Goal: Task Accomplishment & Management: Complete application form

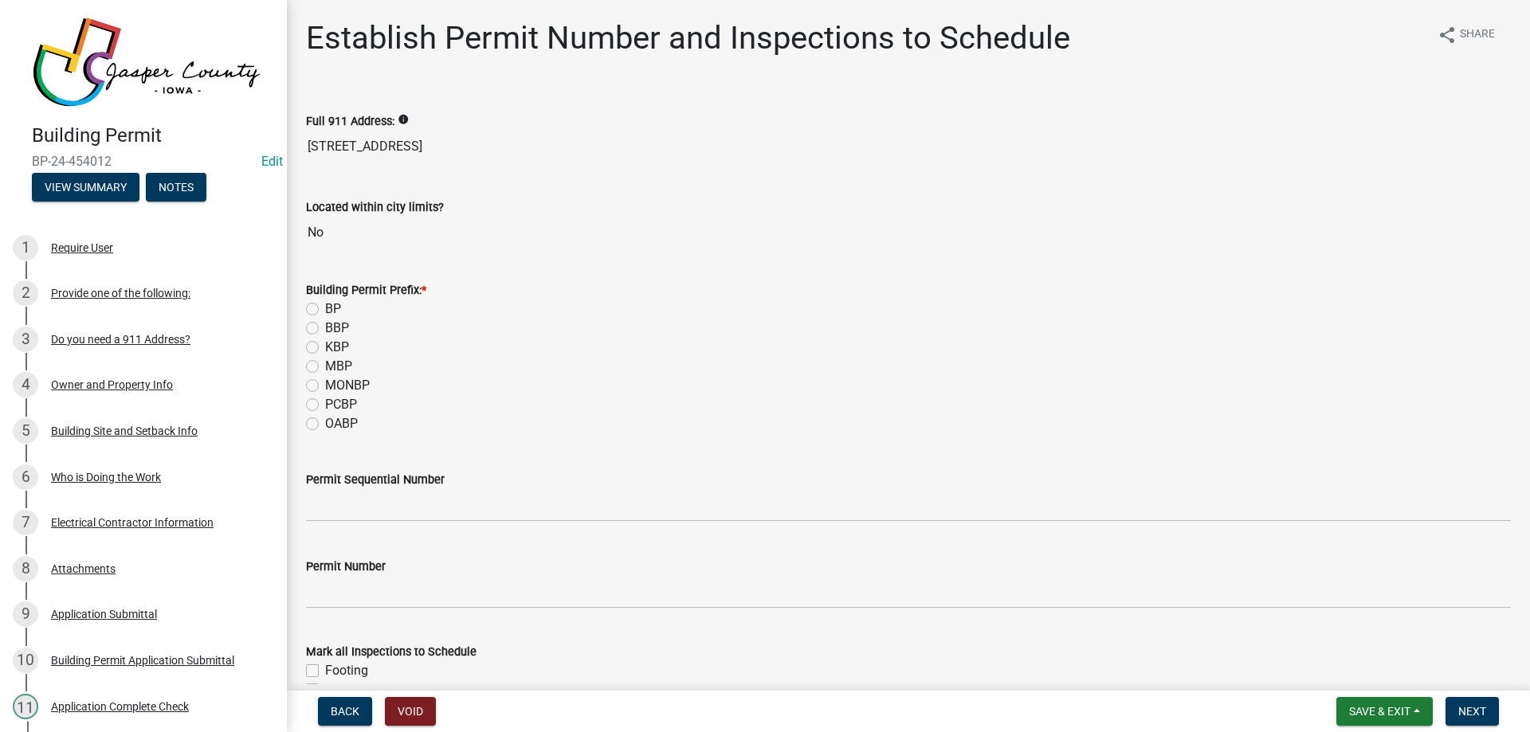
click at [325, 309] on label "BP" at bounding box center [333, 309] width 16 height 19
click at [325, 309] on input "BP" at bounding box center [330, 305] width 10 height 10
radio input "true"
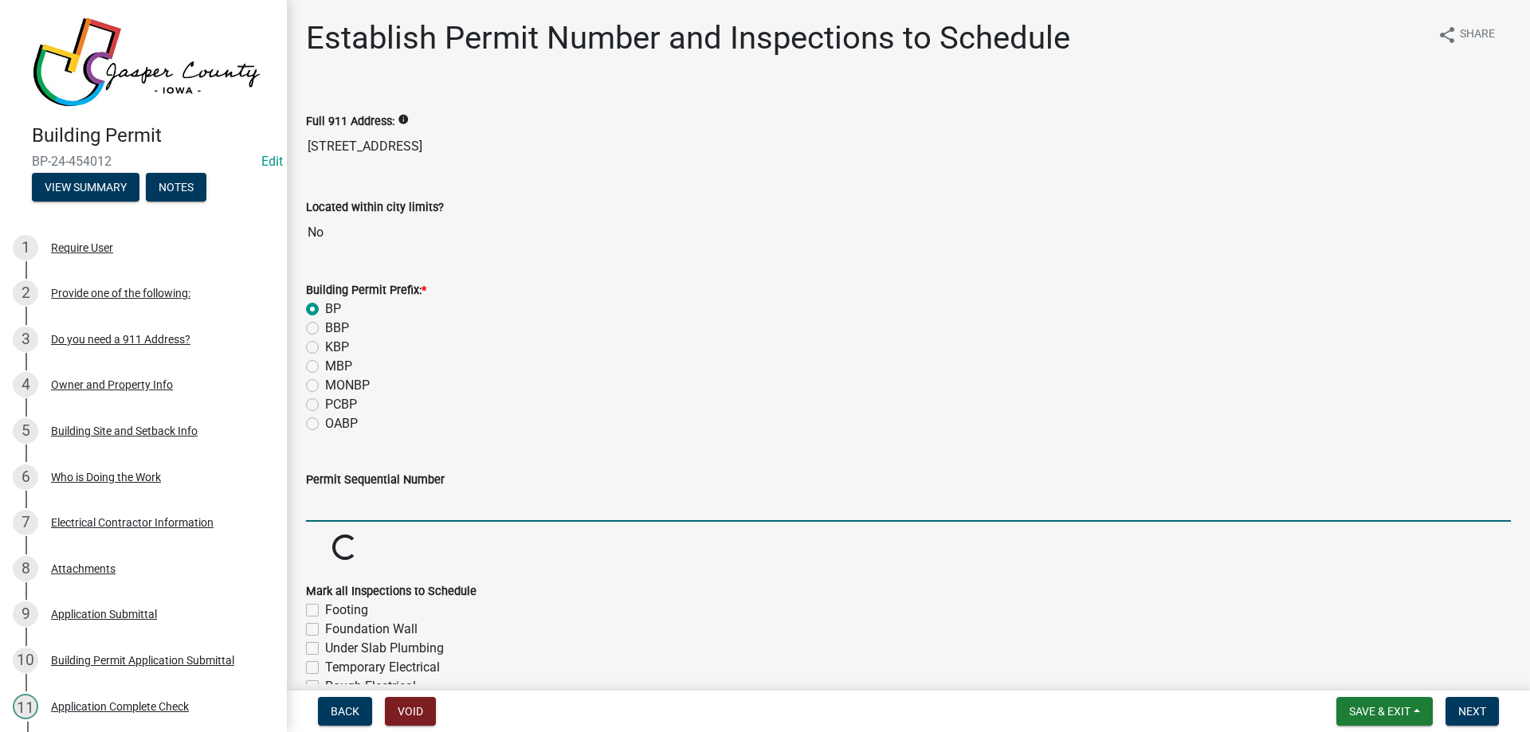
click at [440, 508] on input "Permit Sequential Number" at bounding box center [908, 505] width 1205 height 33
type input "112"
click at [445, 551] on wm-data-entity-input "Permit Number" at bounding box center [908, 579] width 1205 height 88
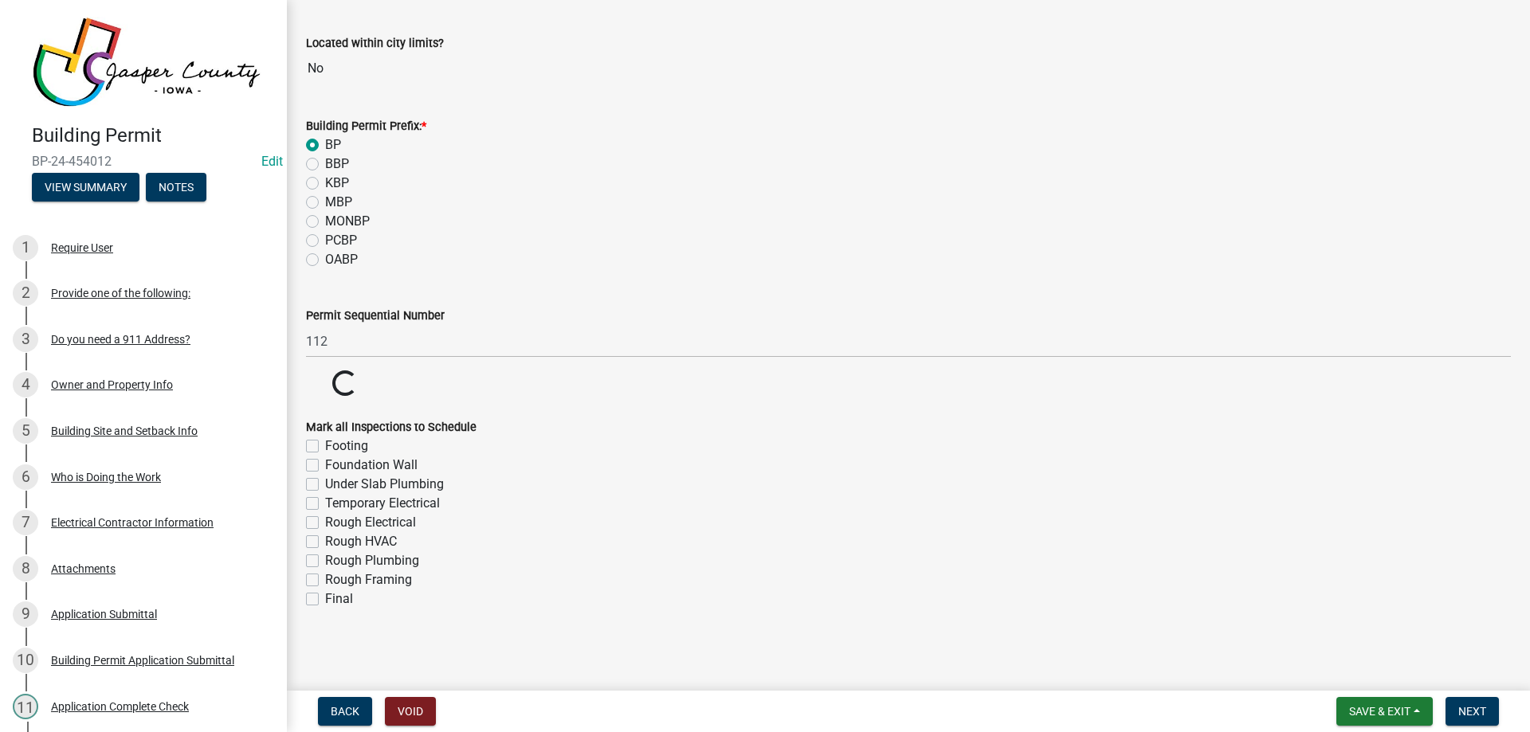
scroll to position [165, 0]
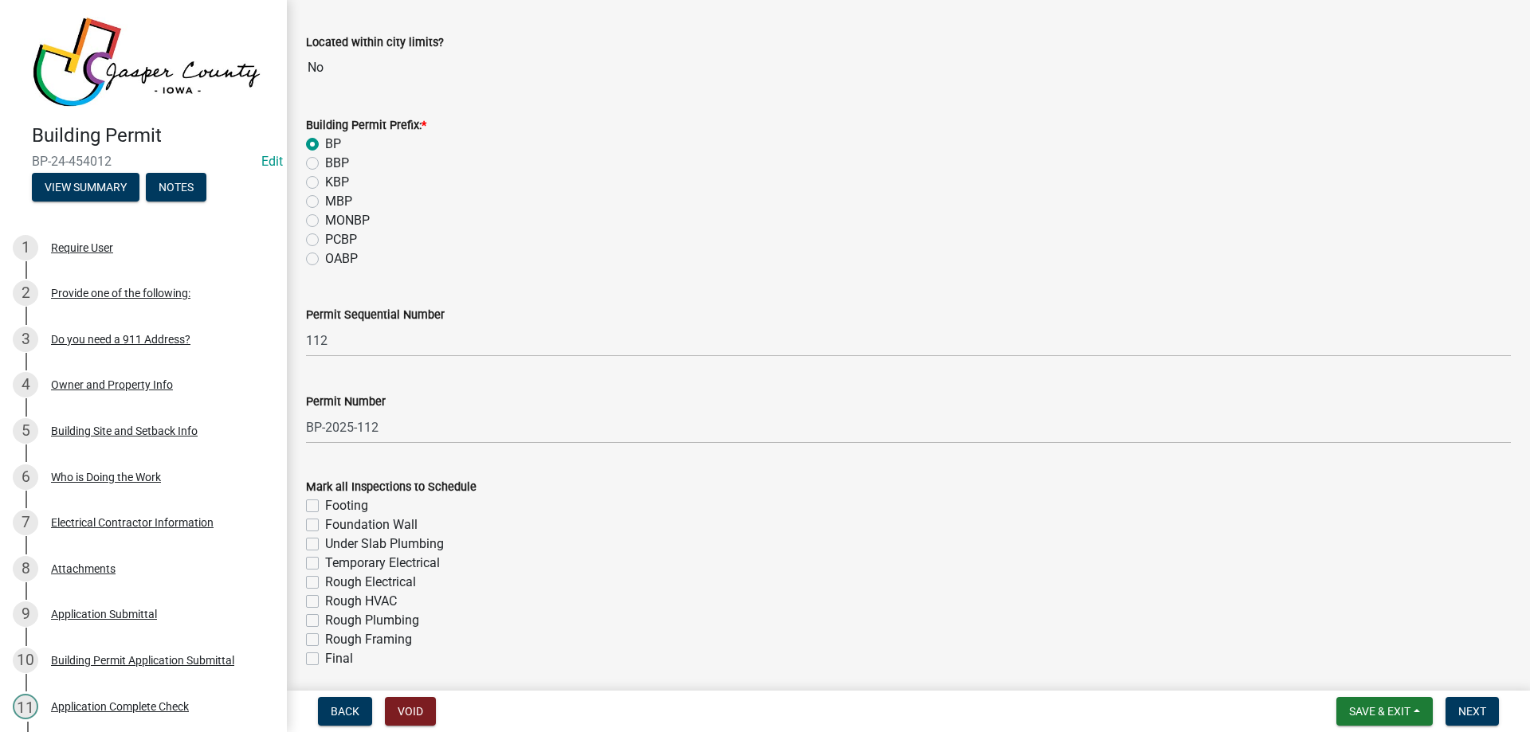
click at [325, 597] on label "Rough HVAC" at bounding box center [361, 601] width 72 height 19
click at [325, 597] on input "Rough HVAC" at bounding box center [330, 597] width 10 height 10
checkbox input "true"
checkbox input "false"
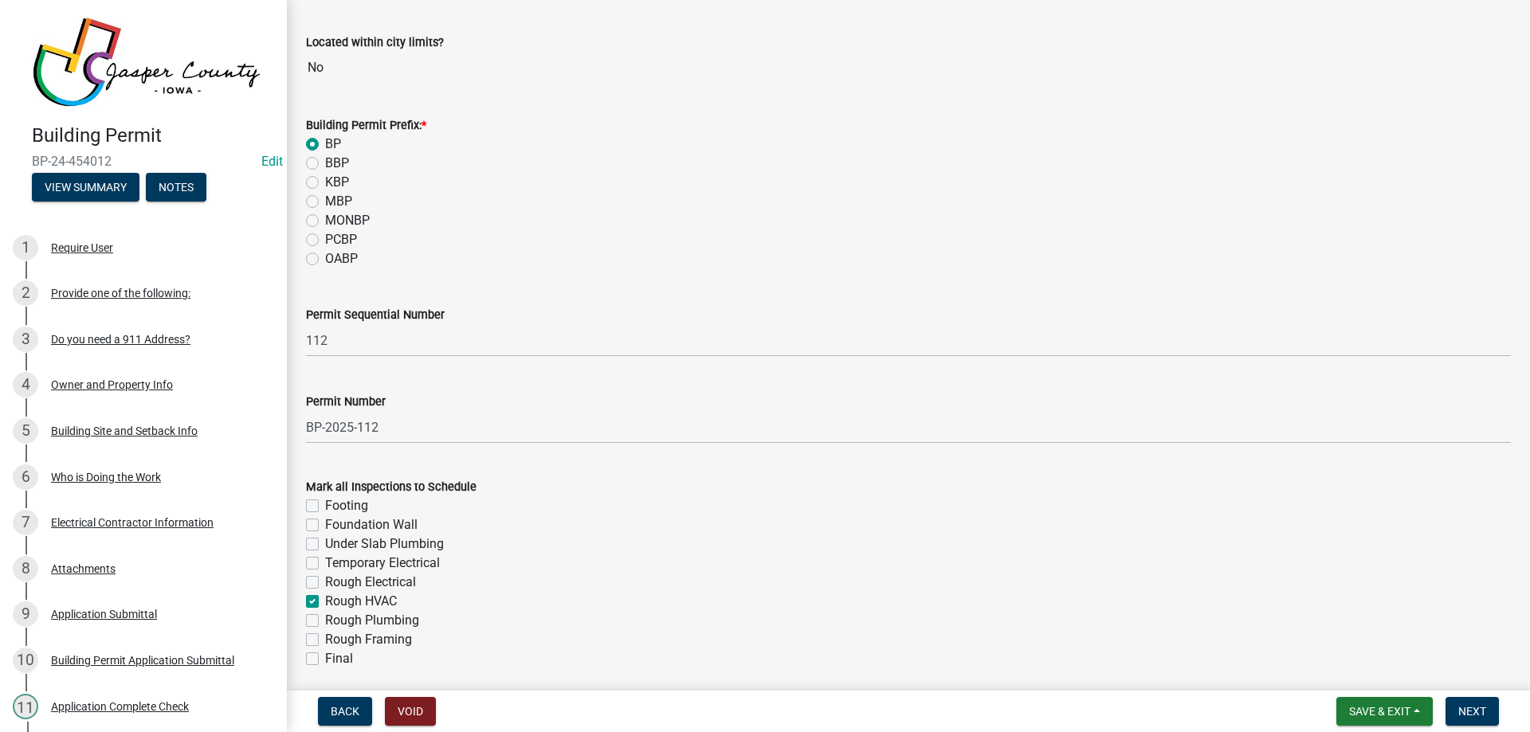
checkbox input "false"
checkbox input "true"
checkbox input "false"
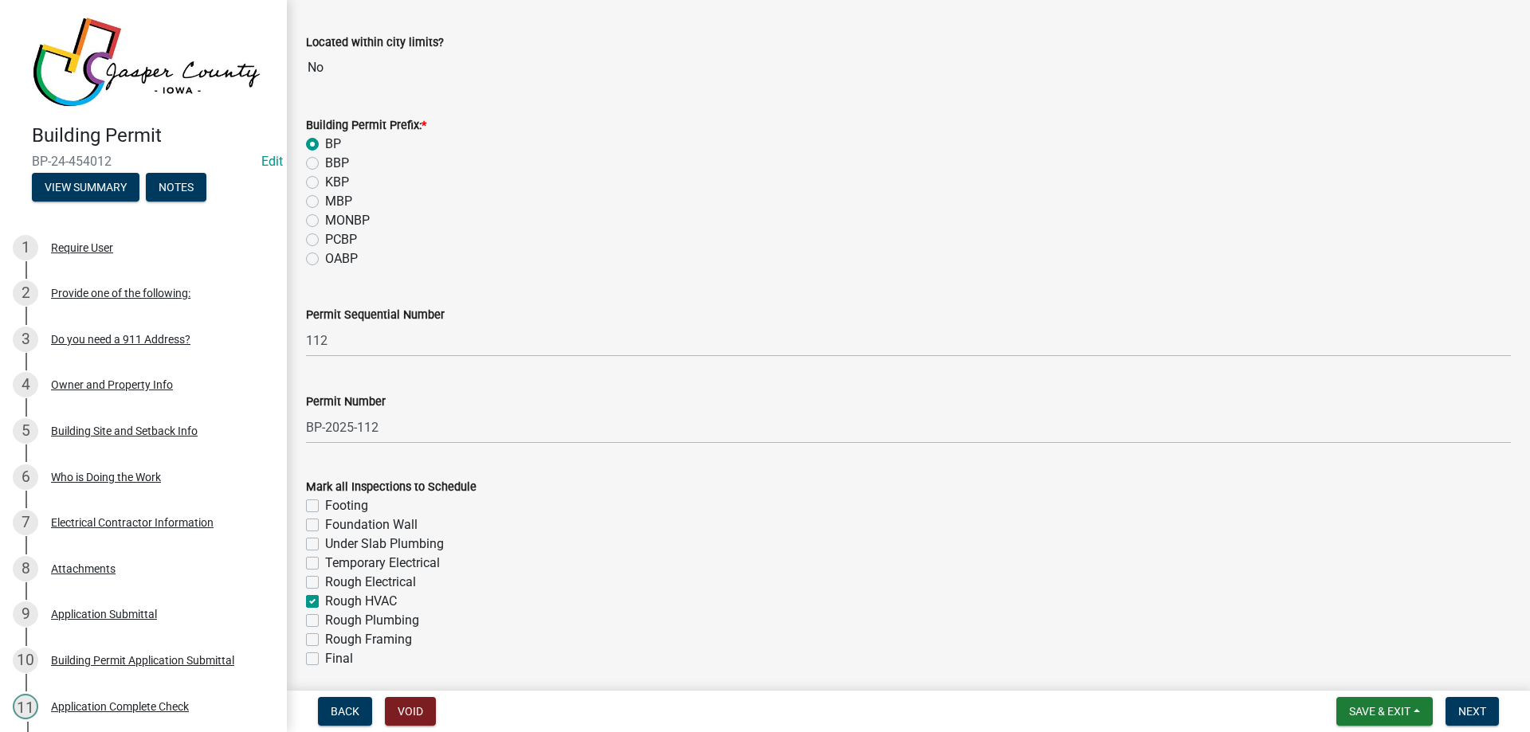
checkbox input "false"
click at [310, 650] on div "Final" at bounding box center [908, 658] width 1205 height 19
click at [325, 604] on label "Rough HVAC" at bounding box center [361, 601] width 72 height 19
click at [325, 602] on input "Rough HVAC" at bounding box center [330, 597] width 10 height 10
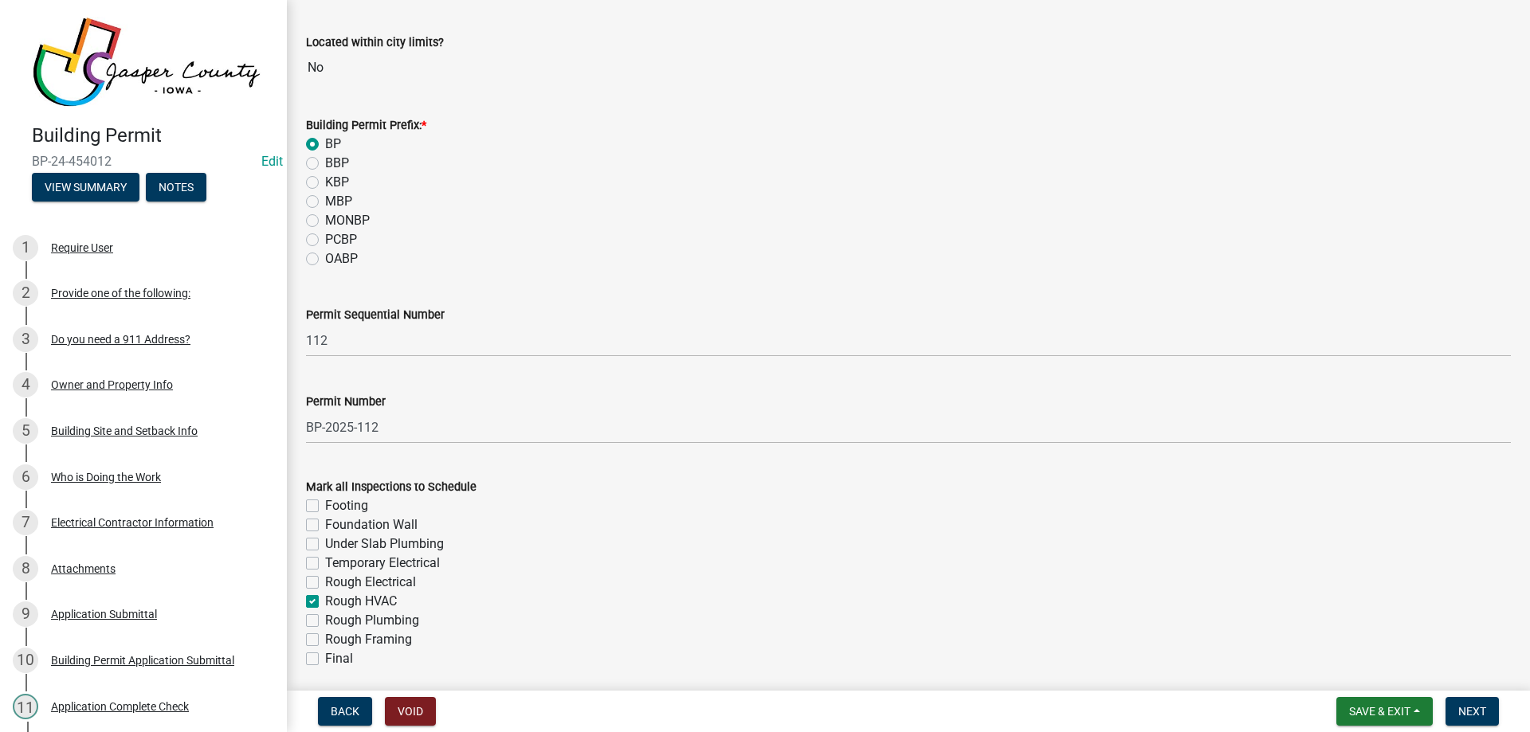
checkbox input "false"
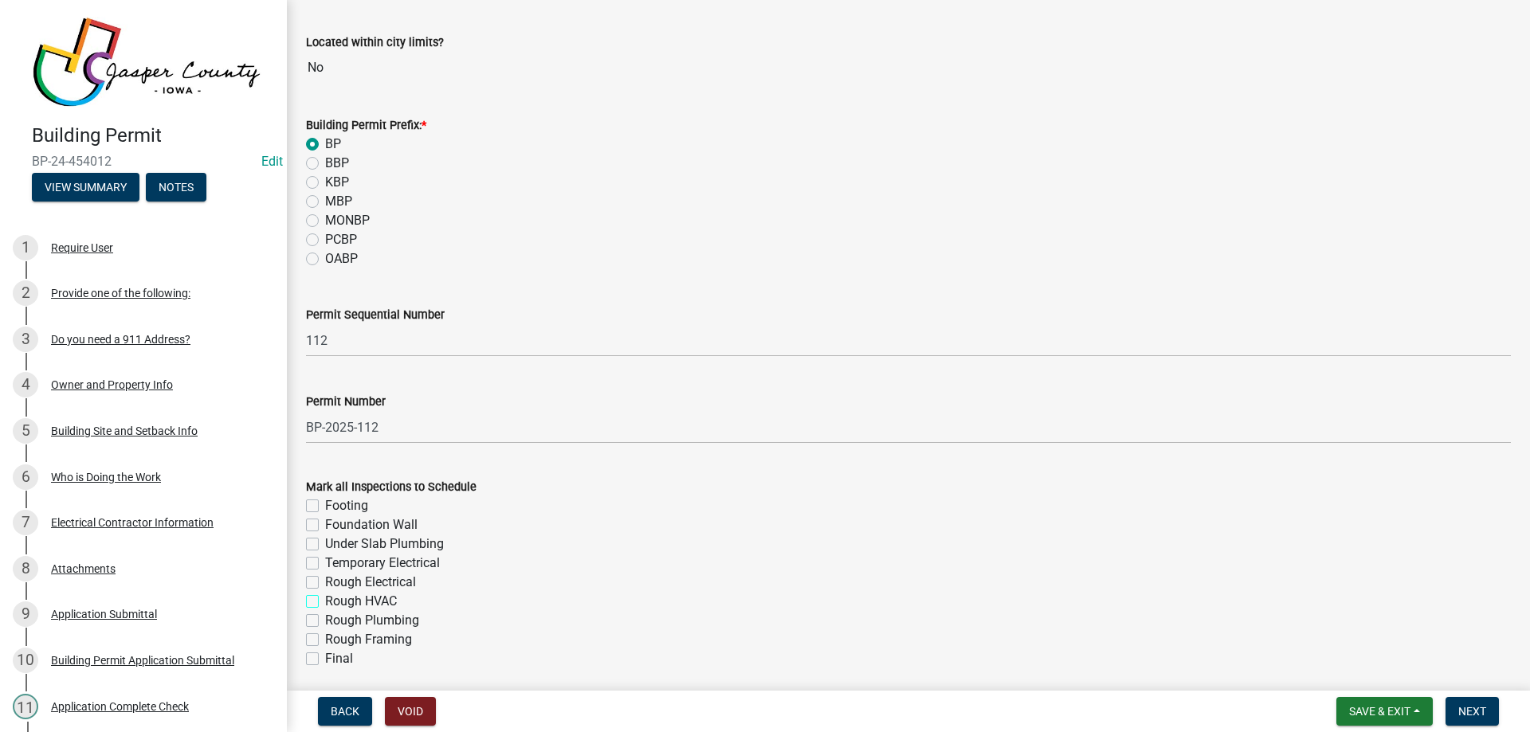
checkbox input "false"
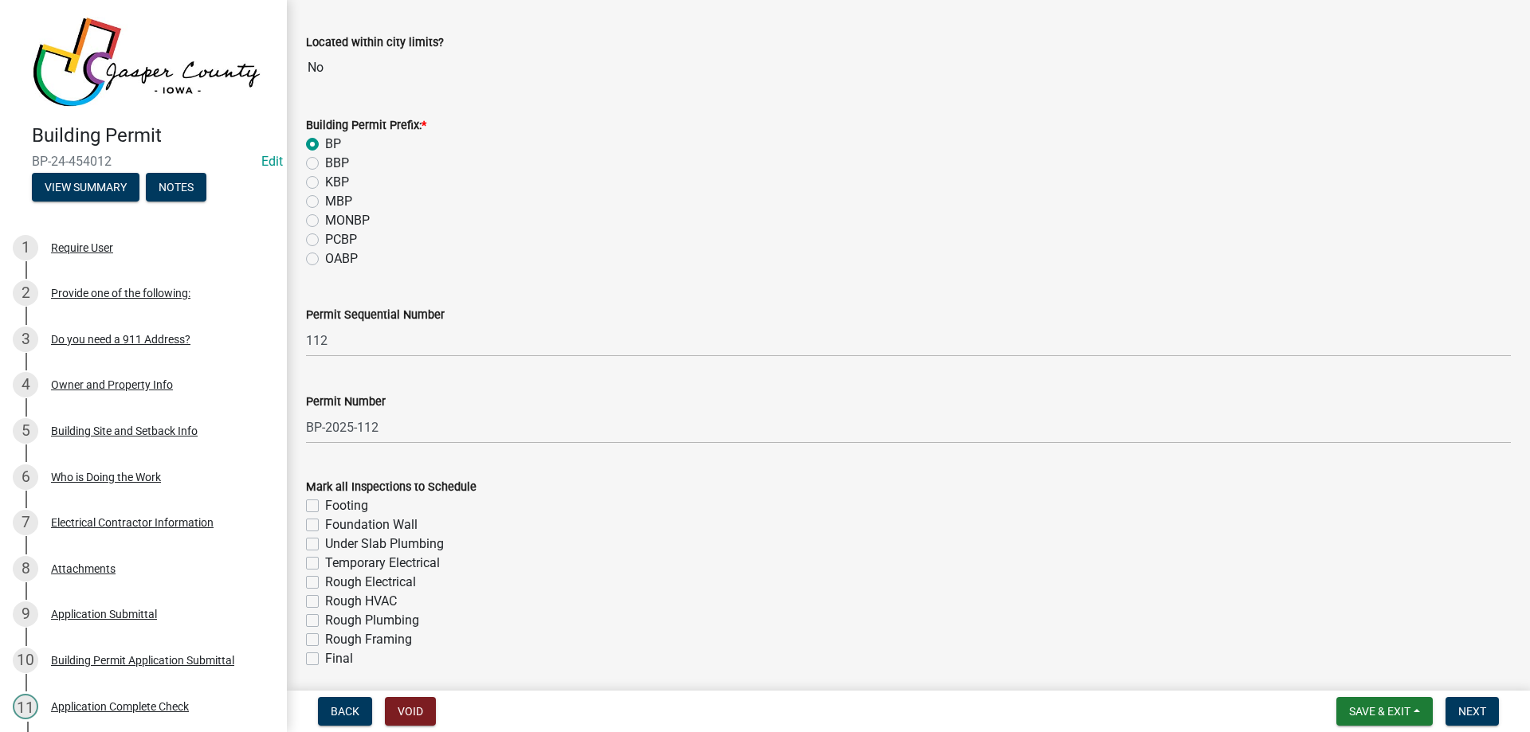
click at [325, 581] on label "Rough Electrical" at bounding box center [370, 582] width 91 height 19
click at [325, 581] on input "Rough Electrical" at bounding box center [330, 578] width 10 height 10
checkbox input "true"
checkbox input "false"
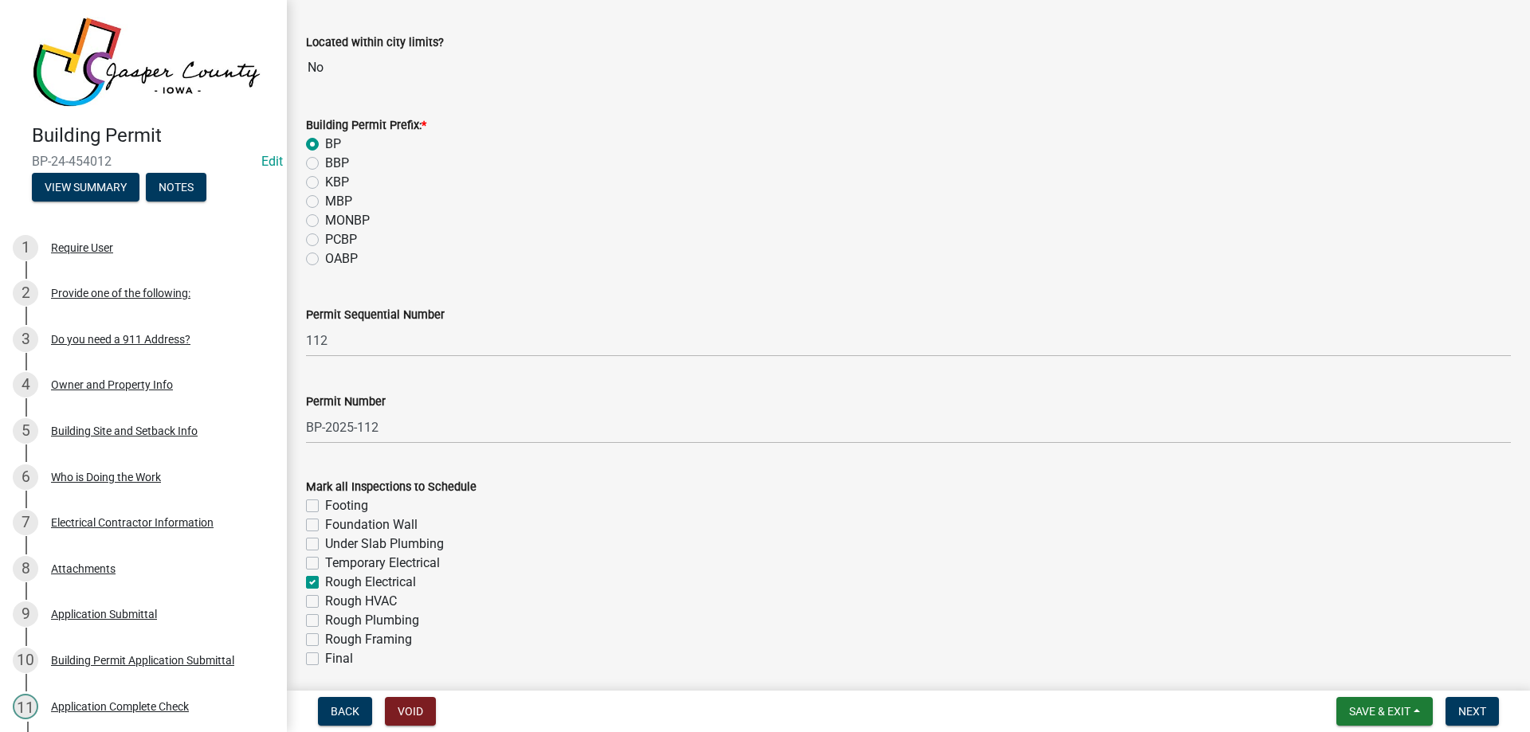
checkbox input "false"
checkbox input "true"
checkbox input "false"
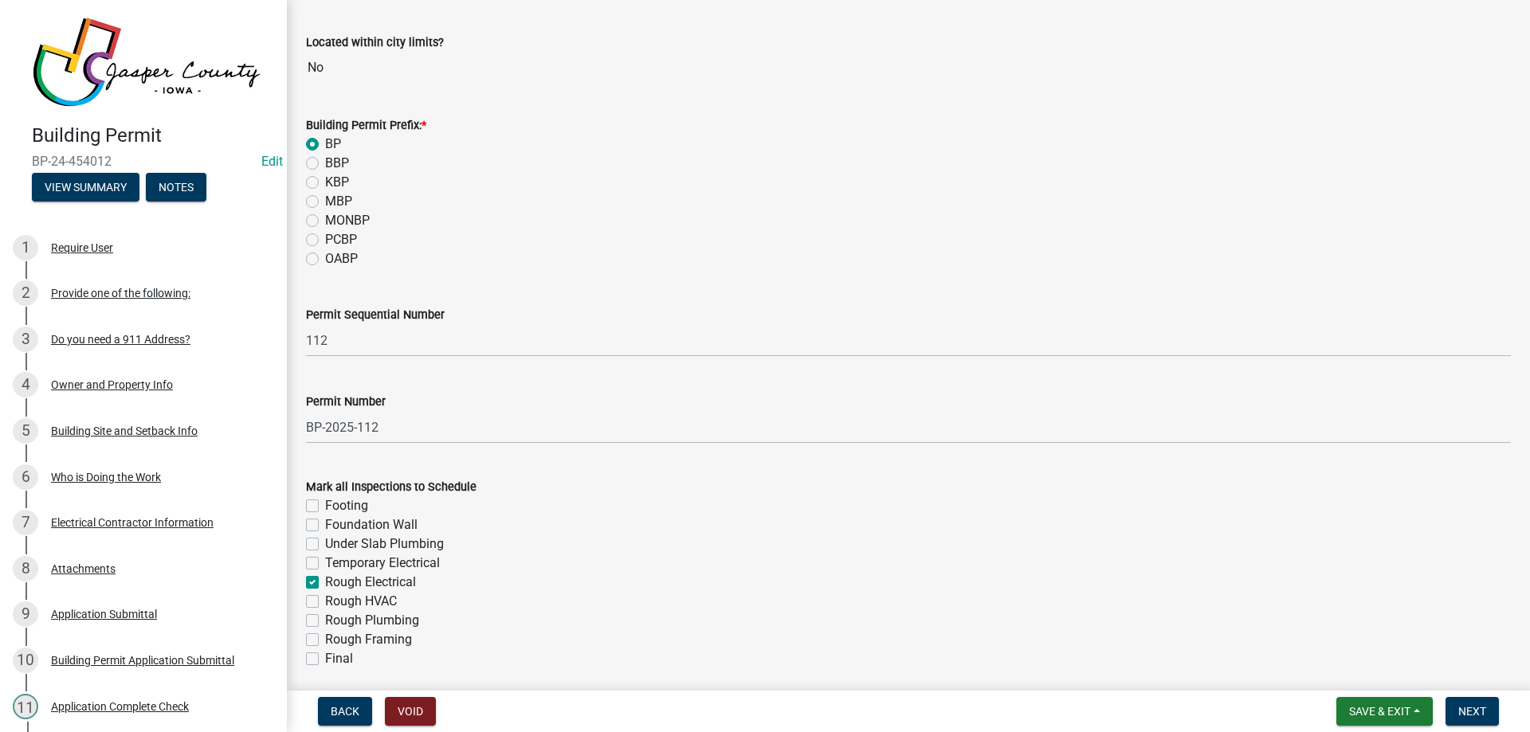
checkbox input "false"
click at [310, 670] on wm-data-entity-input "Mark all Inspections to Schedule Footing Foundation Wall Under Slab Plumbing Te…" at bounding box center [908, 570] width 1205 height 225
click at [325, 653] on label "Final" at bounding box center [339, 658] width 28 height 19
click at [325, 653] on input "Final" at bounding box center [330, 654] width 10 height 10
checkbox input "true"
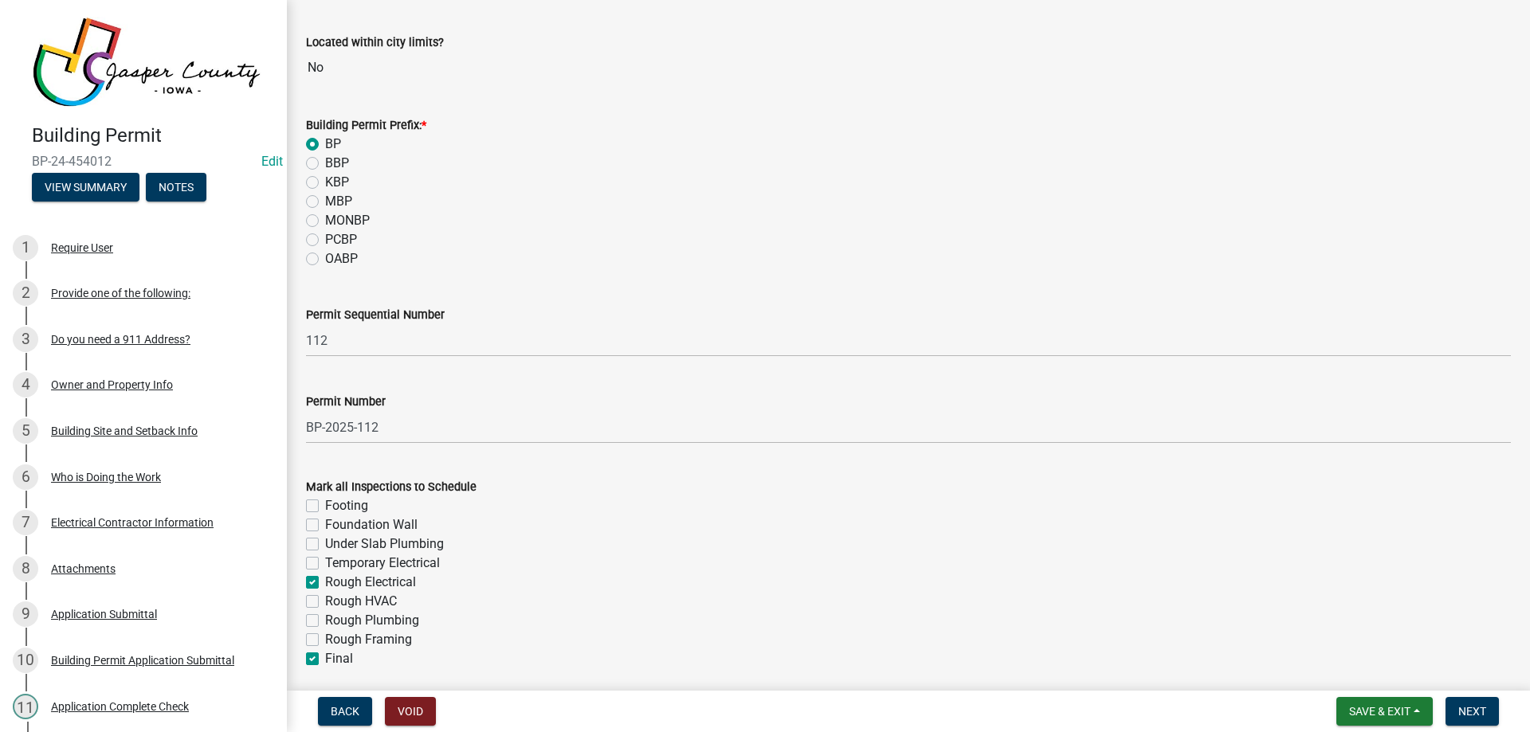
checkbox input "false"
checkbox input "true"
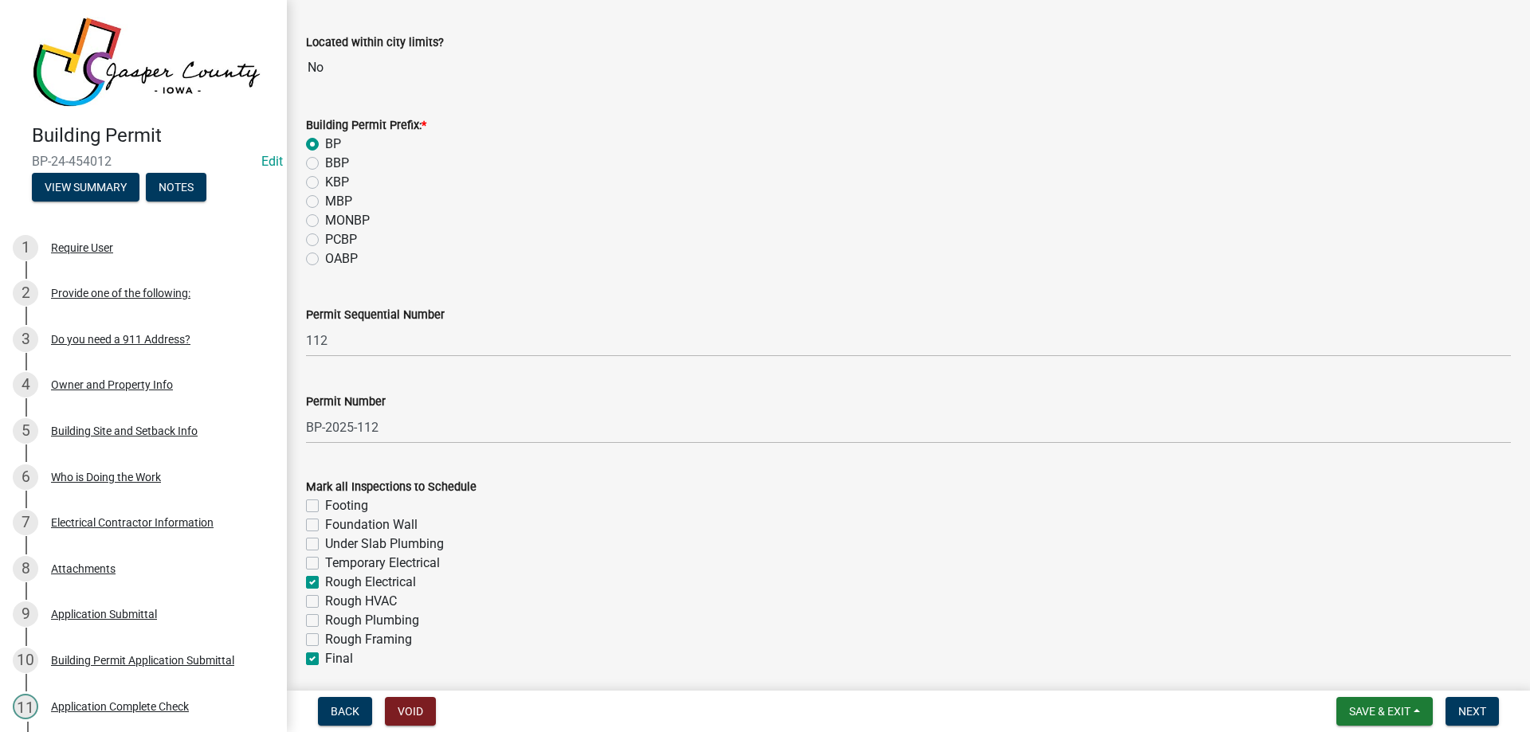
checkbox input "false"
checkbox input "true"
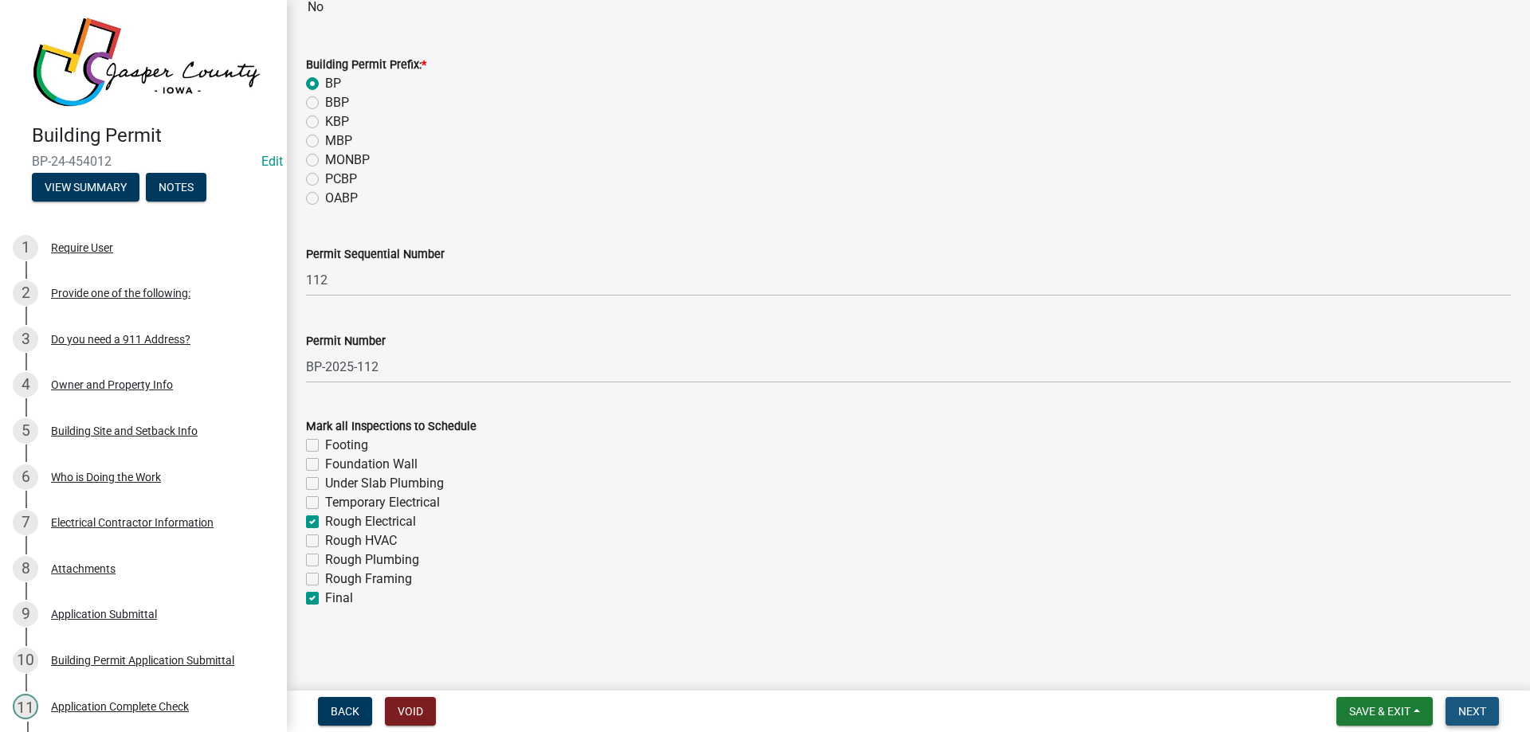
click at [1469, 706] on span "Next" at bounding box center [1472, 711] width 28 height 13
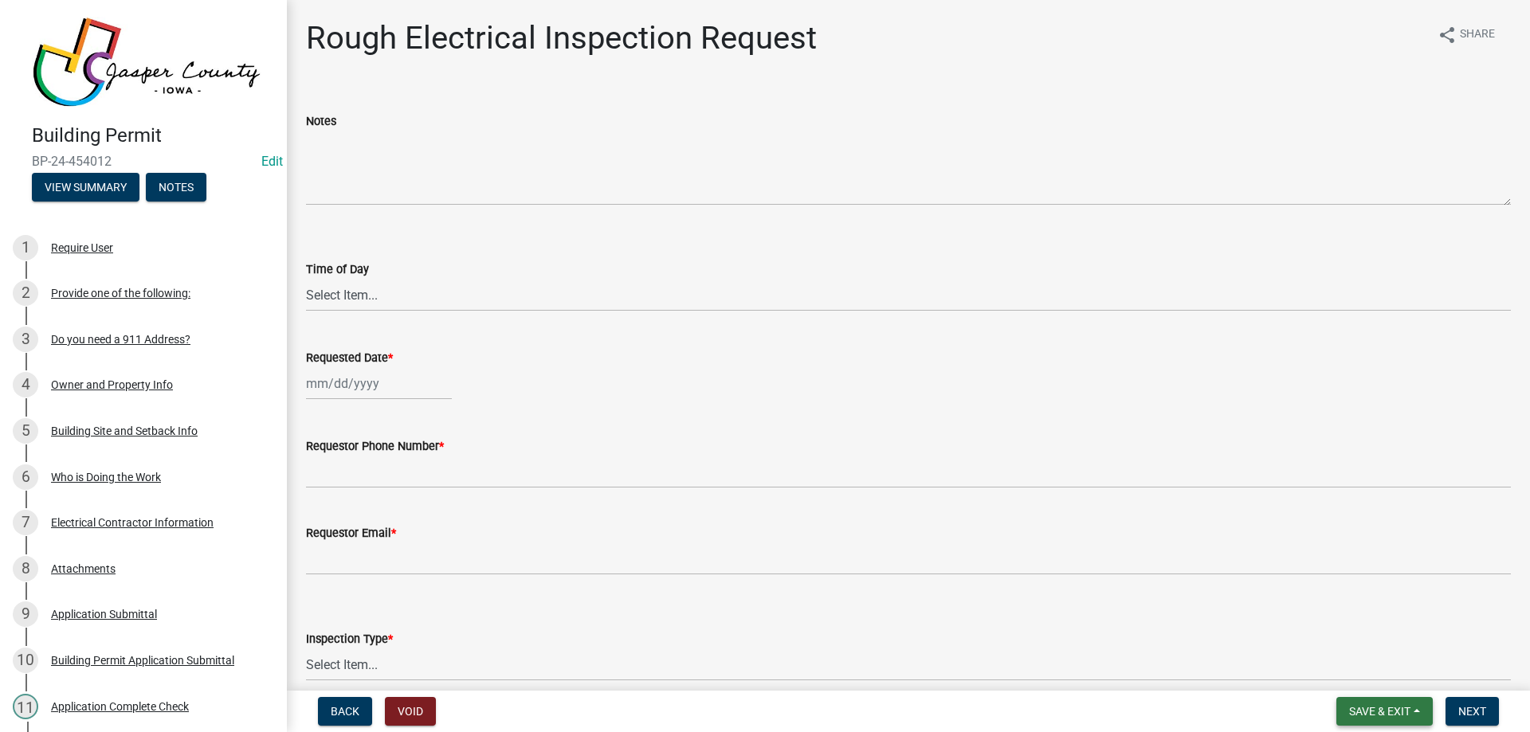
click at [1392, 702] on button "Save & Exit" at bounding box center [1384, 711] width 96 height 29
click at [1392, 677] on button "Save & Exit" at bounding box center [1368, 670] width 127 height 38
